Goal: Information Seeking & Learning: Learn about a topic

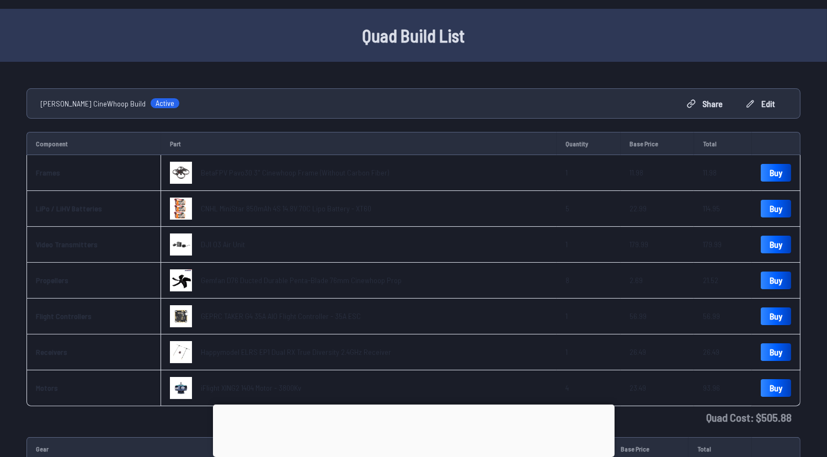
scroll to position [27, 0]
click at [352, 170] on span "BetaFPV Pavo30 3" Cinewhoop Frame (Without Carbon Fiber)" at bounding box center [295, 171] width 188 height 9
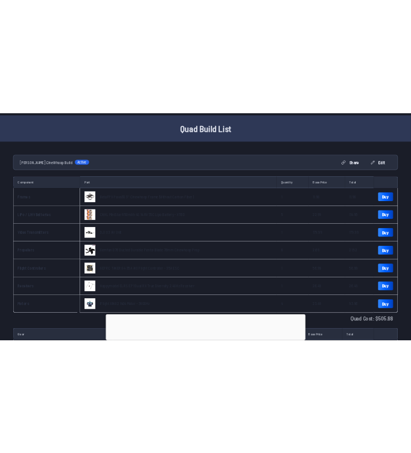
scroll to position [31, 0]
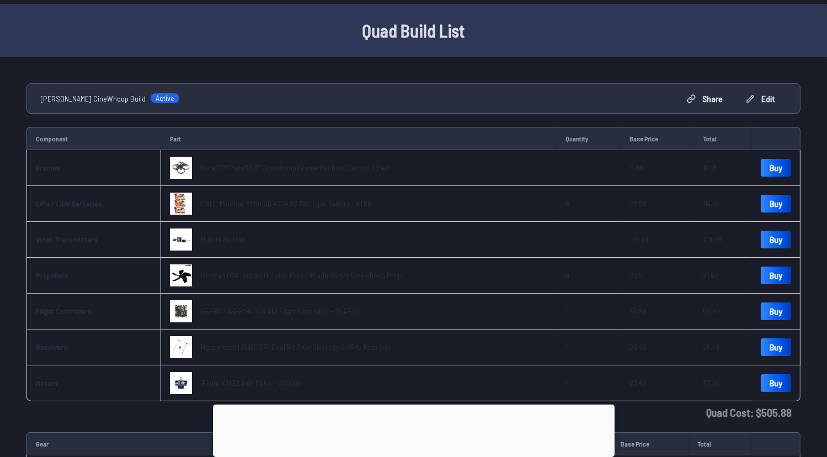
drag, startPoint x: 333, startPoint y: 166, endPoint x: 309, endPoint y: 176, distance: 25.7
click at [309, 176] on div "BetaFPV Pavo30 3" Cinewhoop Frame (Without Carbon Fiber)" at bounding box center [279, 168] width 219 height 22
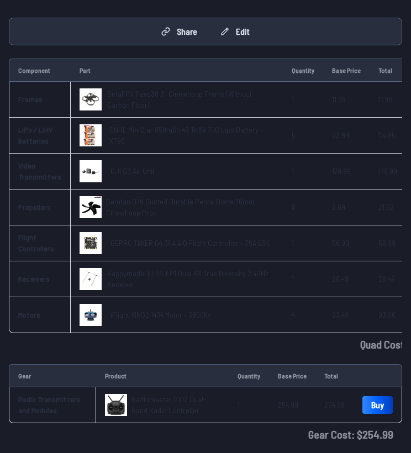
scroll to position [95, 0]
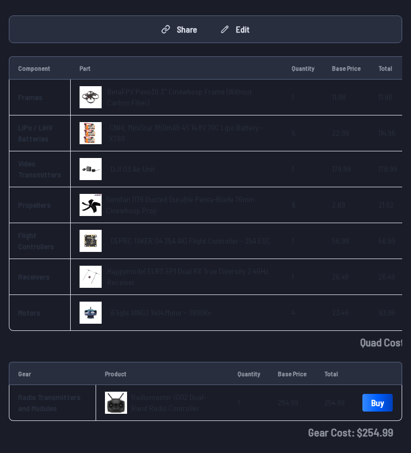
click at [151, 410] on span "Radiomaster GX12 Dual-Band Radio Controller" at bounding box center [168, 402] width 75 height 20
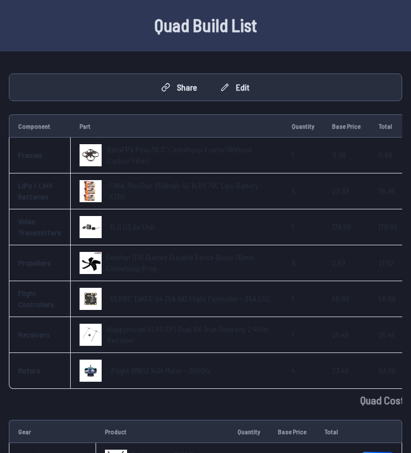
scroll to position [38, 0]
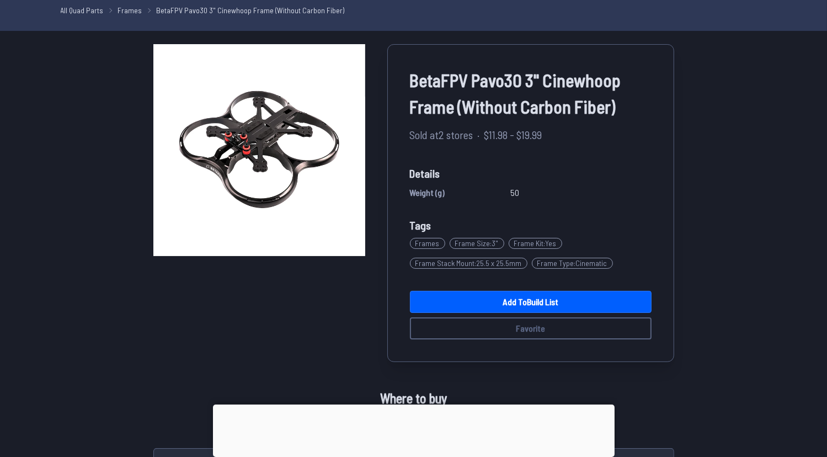
scroll to position [41, 0]
